Goal: Task Accomplishment & Management: Complete application form

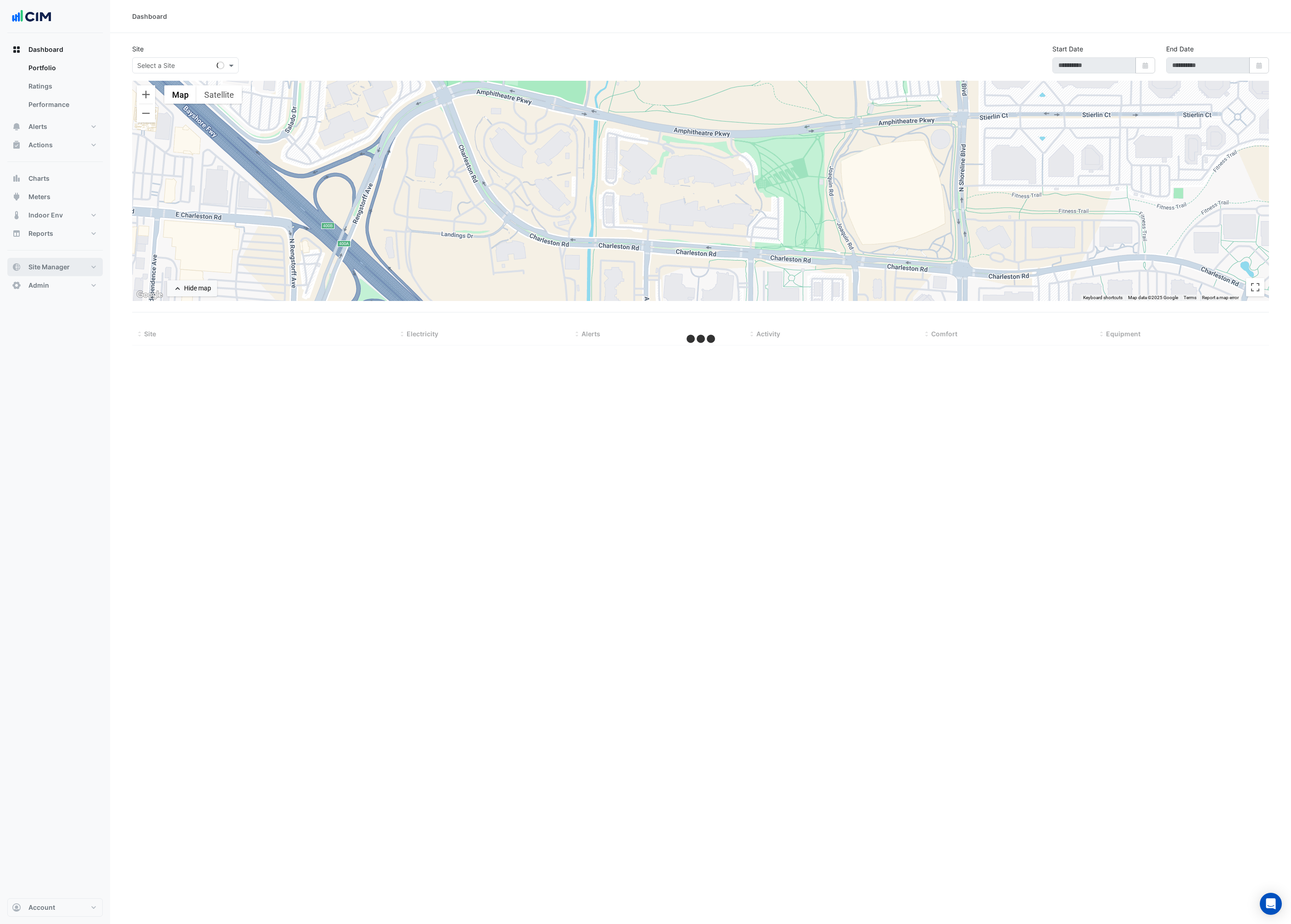
click at [69, 272] on button "Site Manager" at bounding box center [55, 267] width 95 height 19
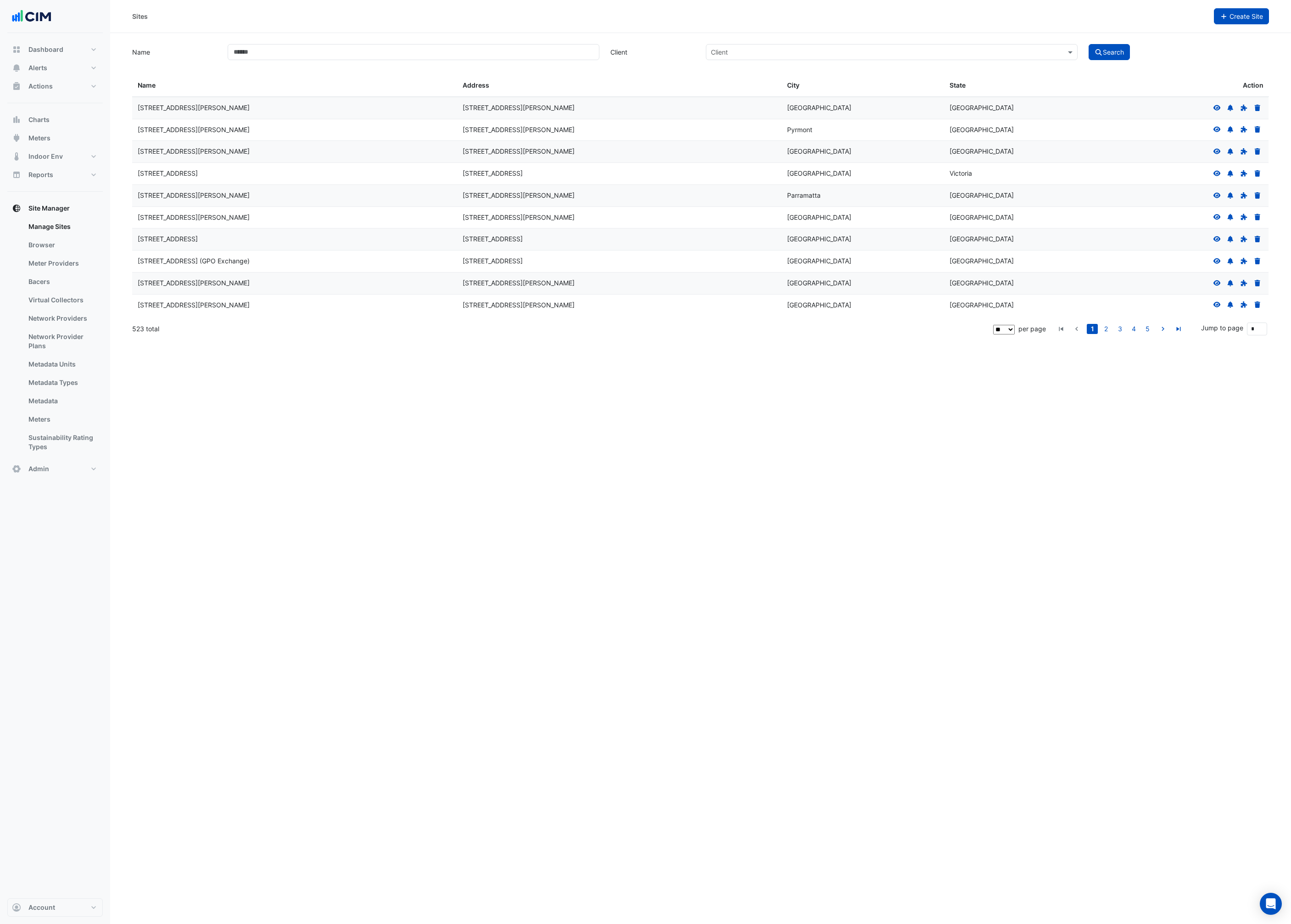
click at [1260, 13] on span "Create Site" at bounding box center [1246, 17] width 34 height 8
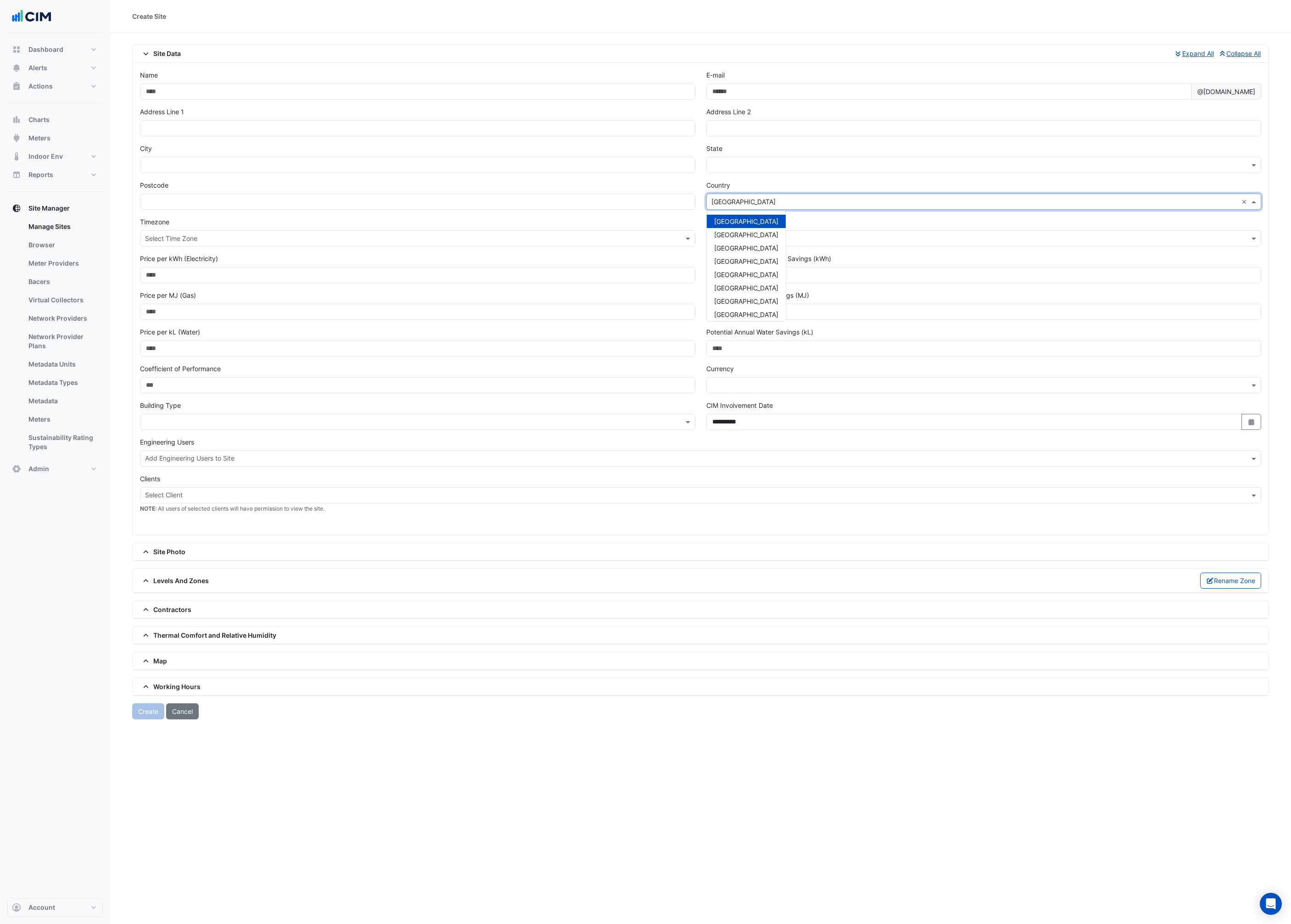
click at [731, 198] on input "text" at bounding box center [974, 202] width 527 height 10
